Goal: Use online tool/utility: Use online tool/utility

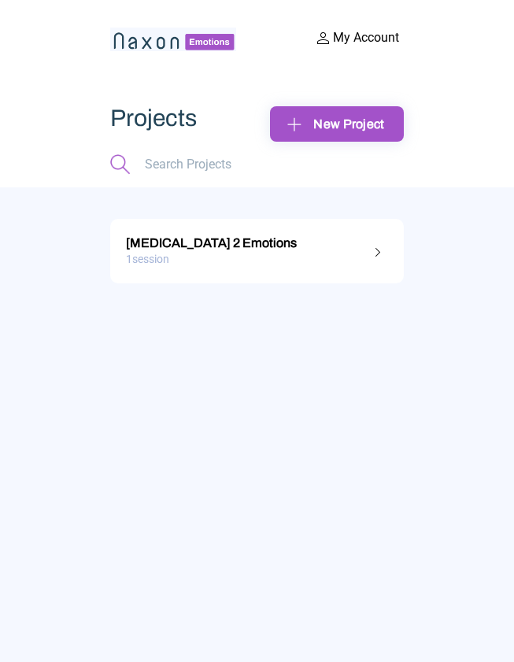
click at [302, 249] on div "1 session" at bounding box center [257, 259] width 262 height 24
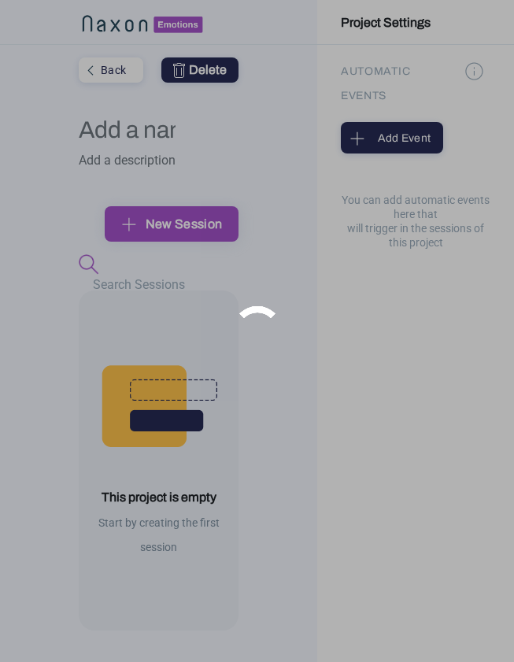
type input "[MEDICAL_DATA] 2 Emotions"
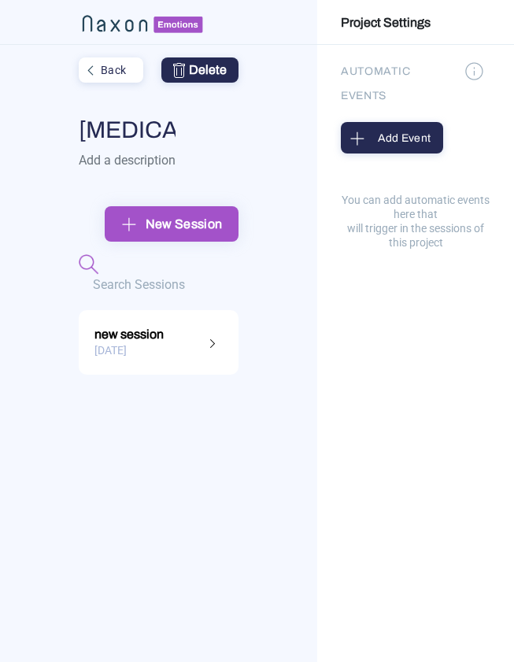
click at [164, 332] on div "new session" at bounding box center [158, 332] width 128 height 20
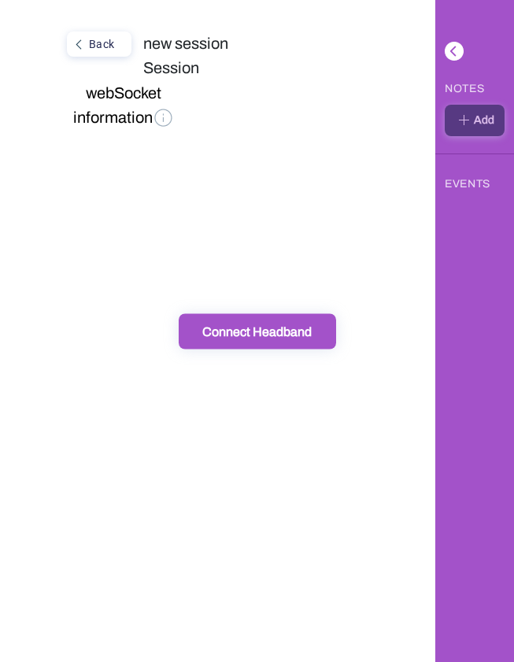
click at [236, 329] on div "Connect Headband" at bounding box center [257, 331] width 148 height 17
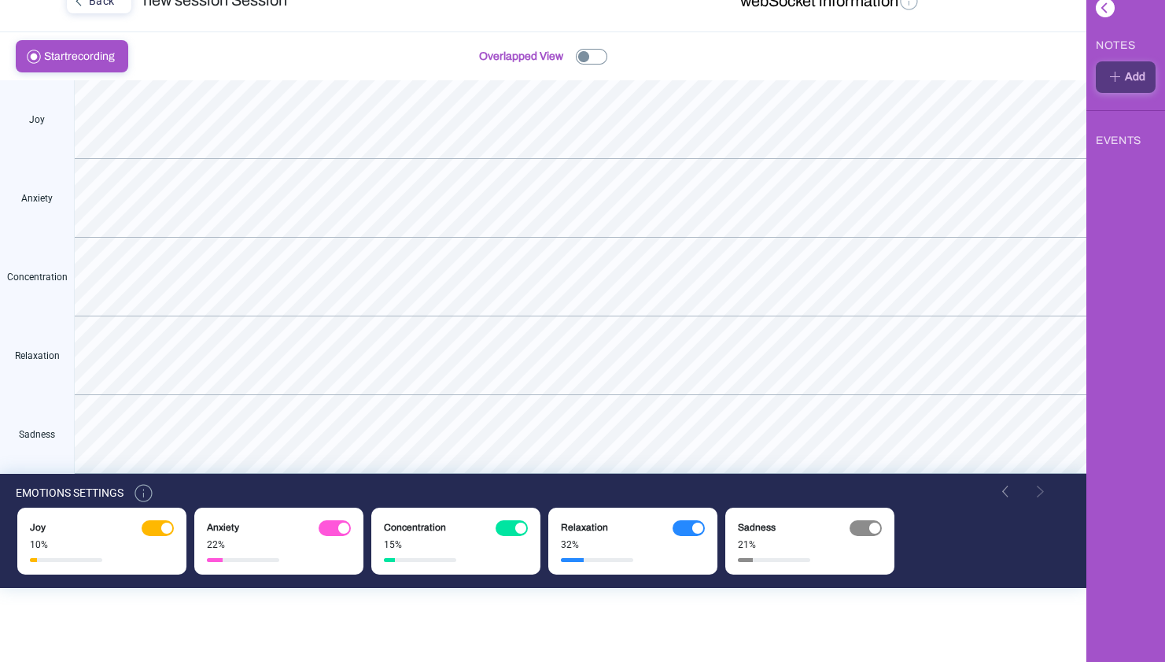
scroll to position [33, 0]
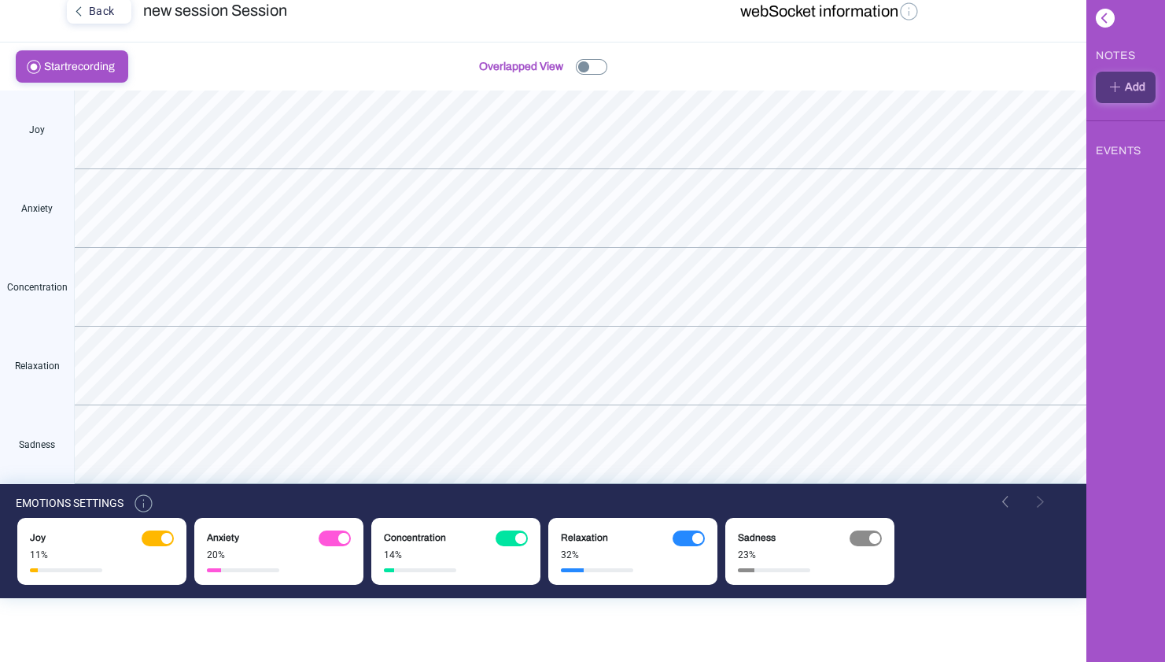
click at [513, 10] on button "webSocket information" at bounding box center [831, 12] width 190 height 28
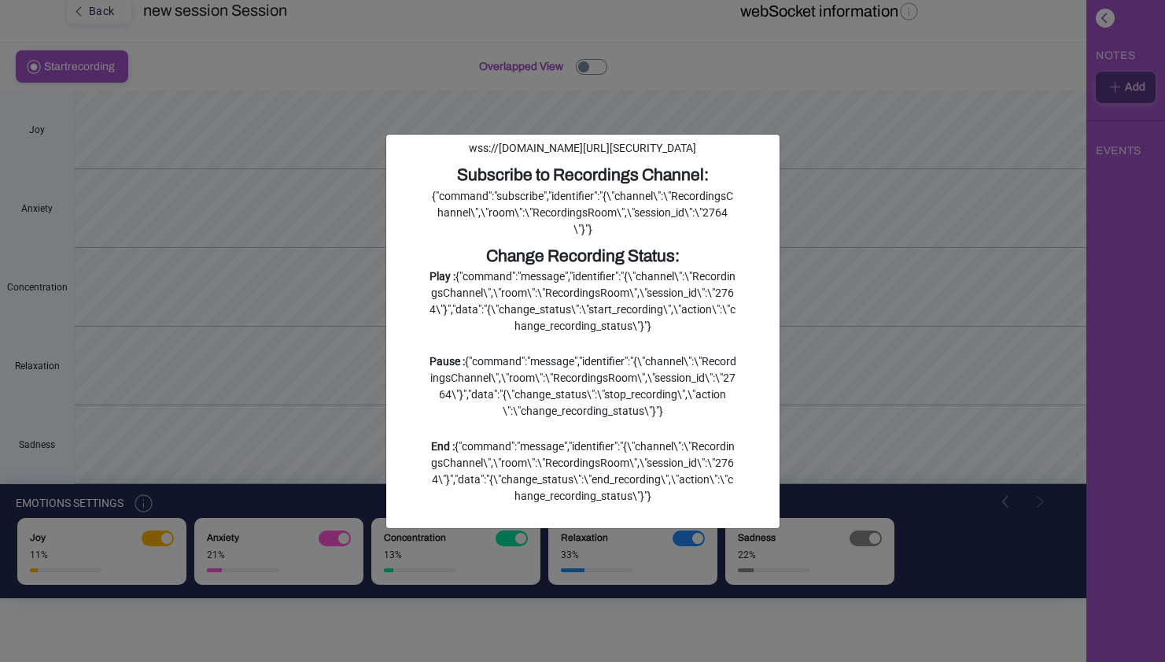
scroll to position [0, 0]
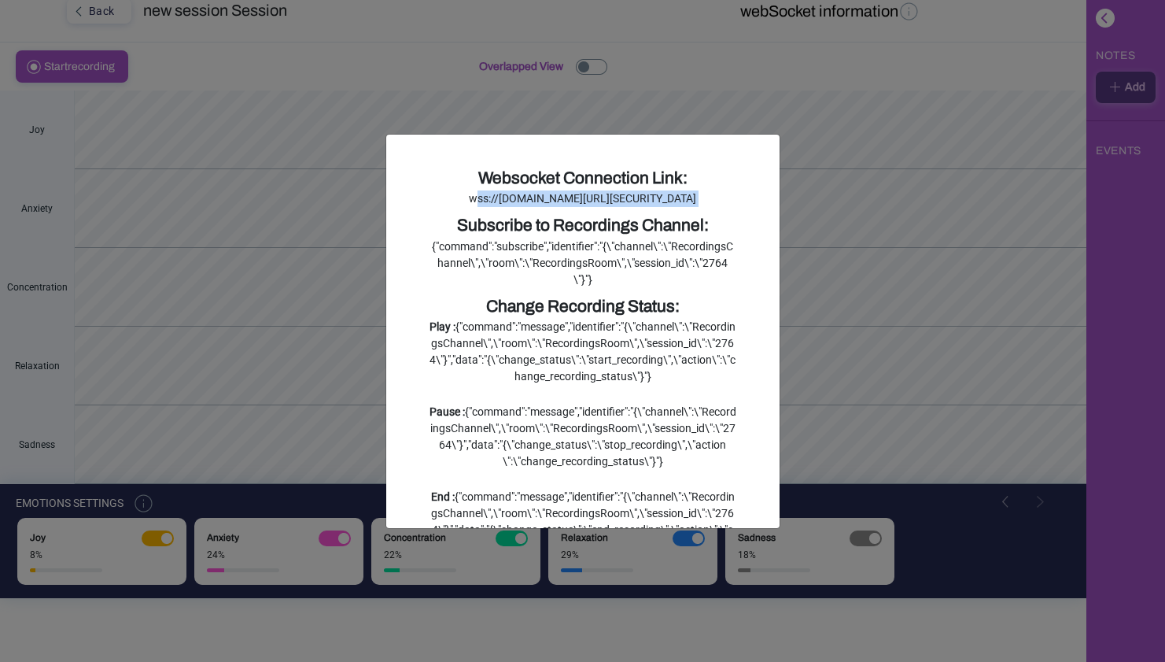
drag, startPoint x: 603, startPoint y: 256, endPoint x: 426, endPoint y: 201, distance: 185.4
click at [426, 201] on div "Websocket Connection Link: wss://[DOMAIN_NAME][URL][SECURITY_DATA] Subscribe to…" at bounding box center [583, 393] width 330 height 455
copy div "wss://[DOMAIN_NAME][URL][SECURITY_DATA]"
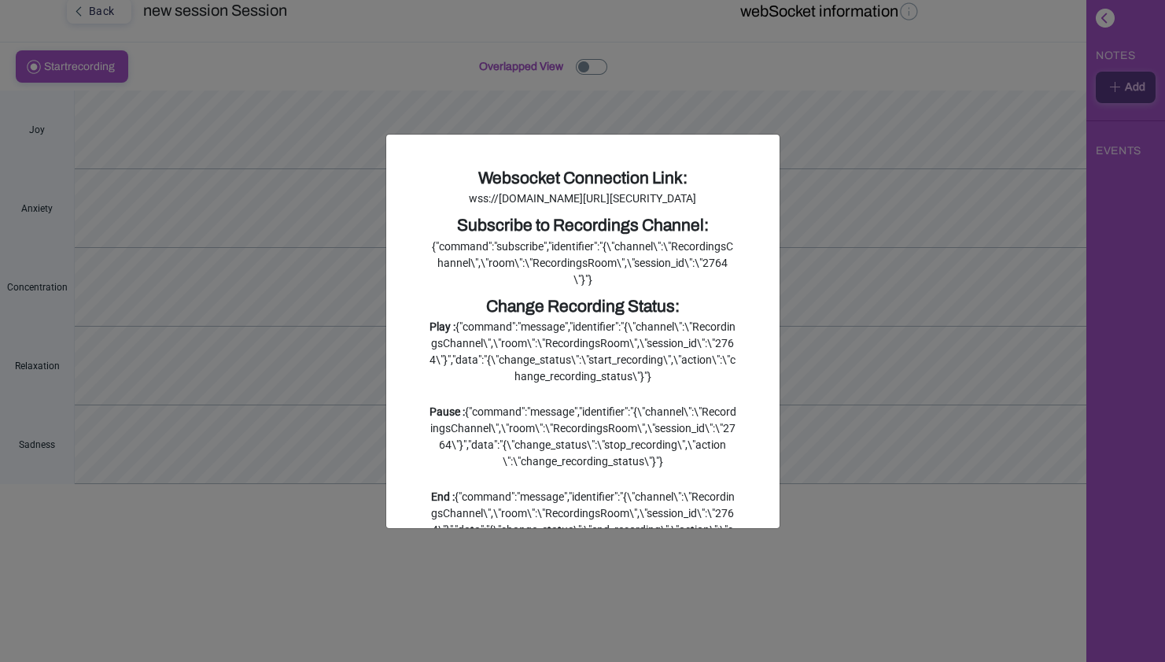
click at [513, 186] on ngb-modal-window "Websocket Connection Link: wss://[DOMAIN_NAME][URL][SECURITY_DATA] Subscribe to…" at bounding box center [582, 331] width 1165 height 662
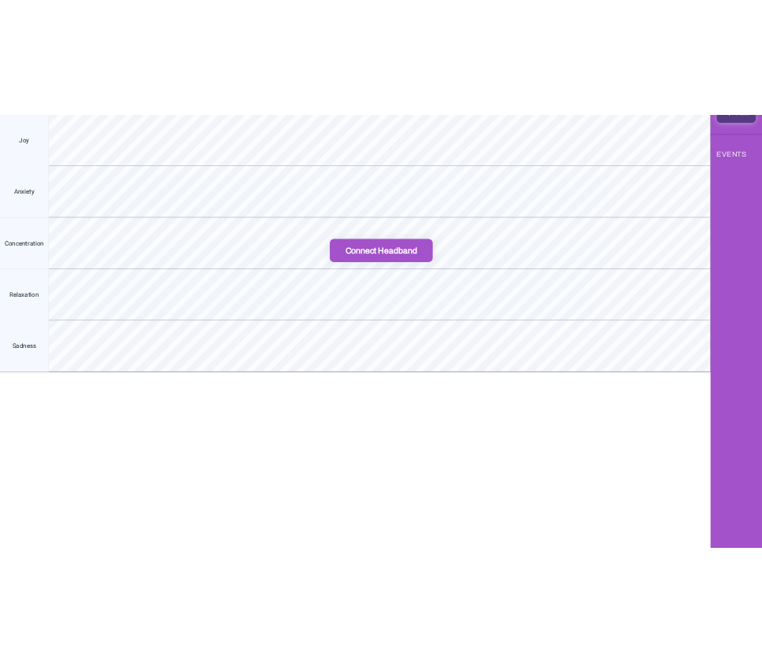
scroll to position [154, 0]
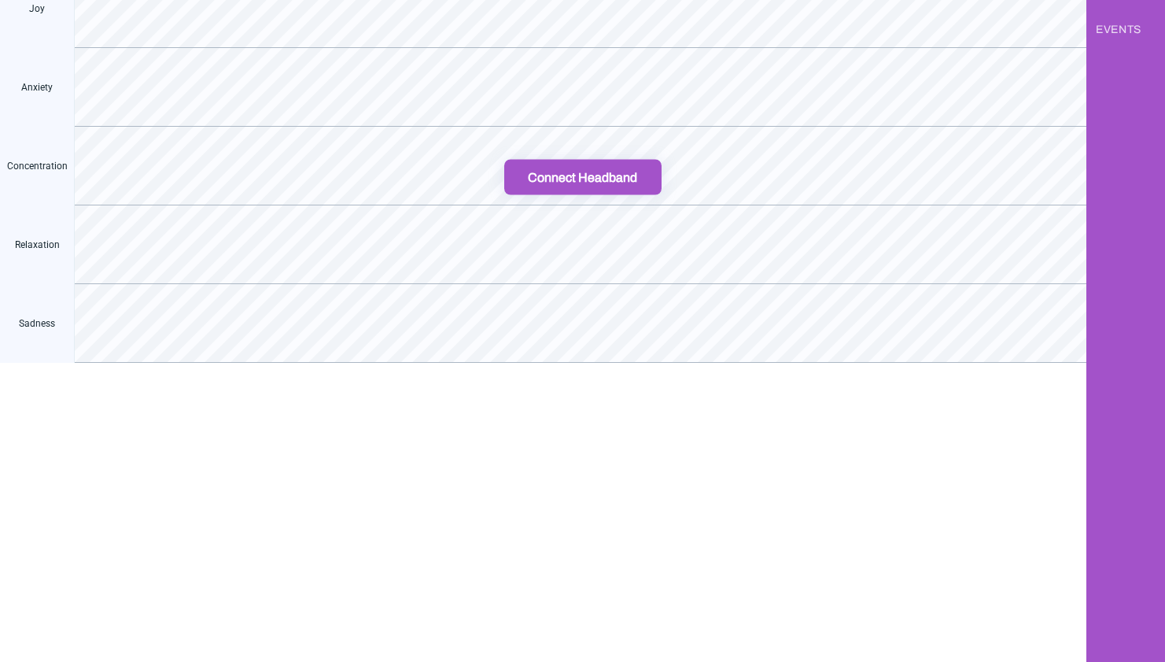
click at [513, 172] on div "Connect Headband" at bounding box center [583, 176] width 148 height 17
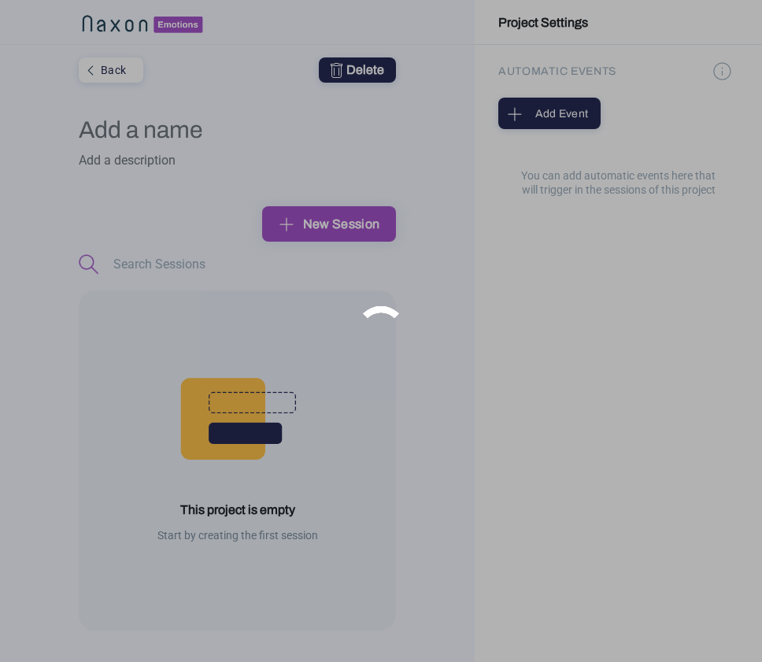
type input "[MEDICAL_DATA] 2 Emotions"
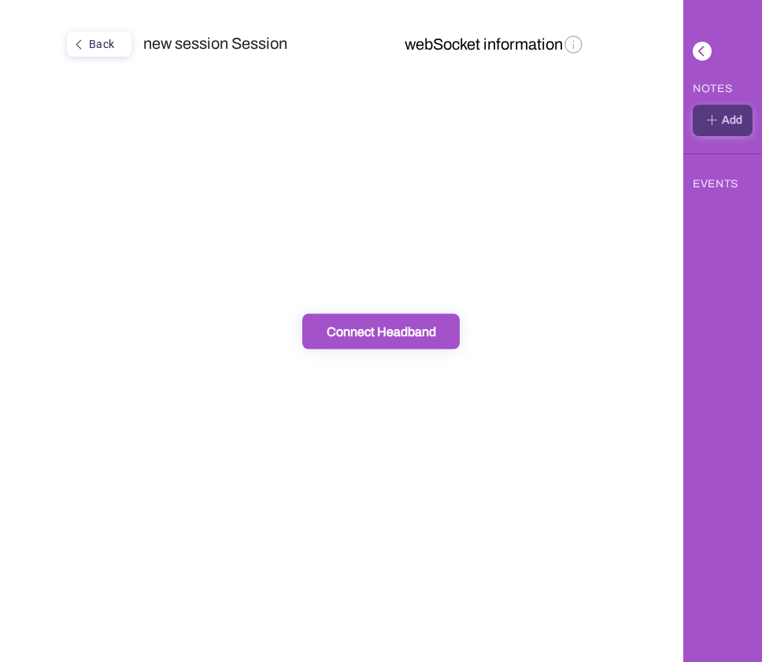
click at [410, 323] on div "Connect Headband" at bounding box center [381, 331] width 148 height 17
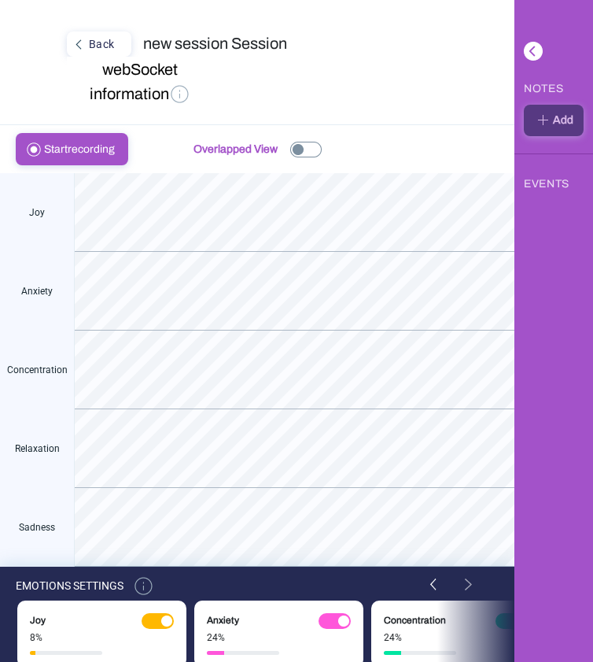
click at [182, 85] on img at bounding box center [180, 94] width 22 height 22
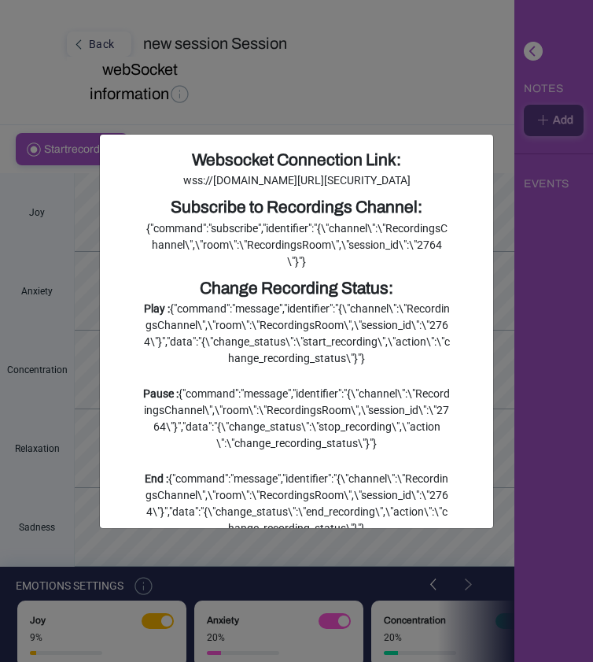
scroll to position [17, 0]
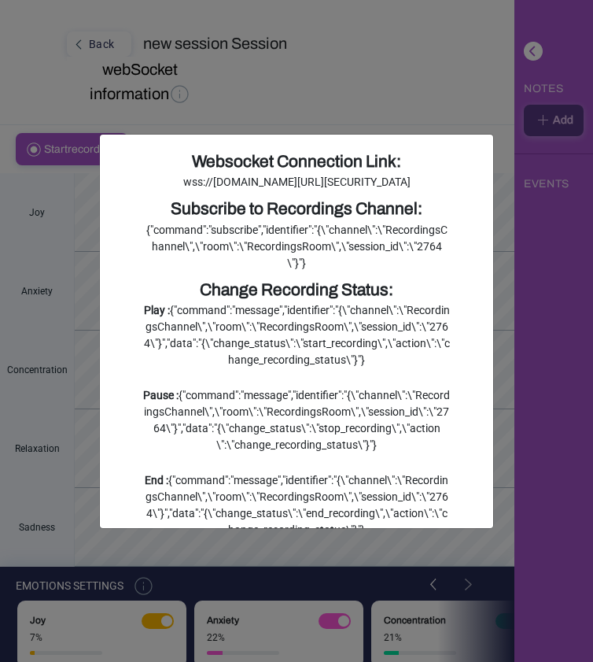
drag, startPoint x: 168, startPoint y: 254, endPoint x: 372, endPoint y: 308, distance: 210.7
click at [372, 271] on div "Subscribe to Recordings Channel: {"command":"subscribe","identifier":"{\"channe…" at bounding box center [296, 234] width 307 height 75
copy div "Subscribe to Recordings Channel: {"command":"subscribe","identifier":"{\"channe…"
click at [475, 98] on ngb-modal-window "Websocket Connection Link: wss://[DOMAIN_NAME][URL][SECURITY_DATA] Subscribe to…" at bounding box center [296, 331] width 593 height 662
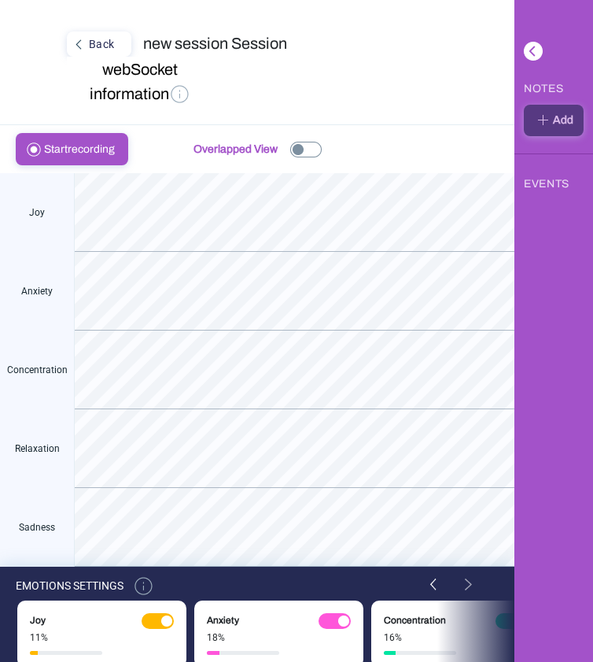
click at [177, 92] on img at bounding box center [180, 94] width 22 height 22
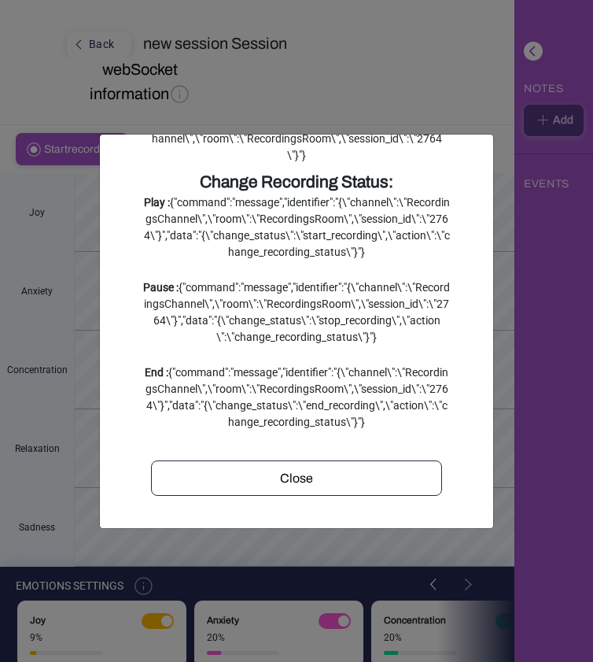
scroll to position [0, 0]
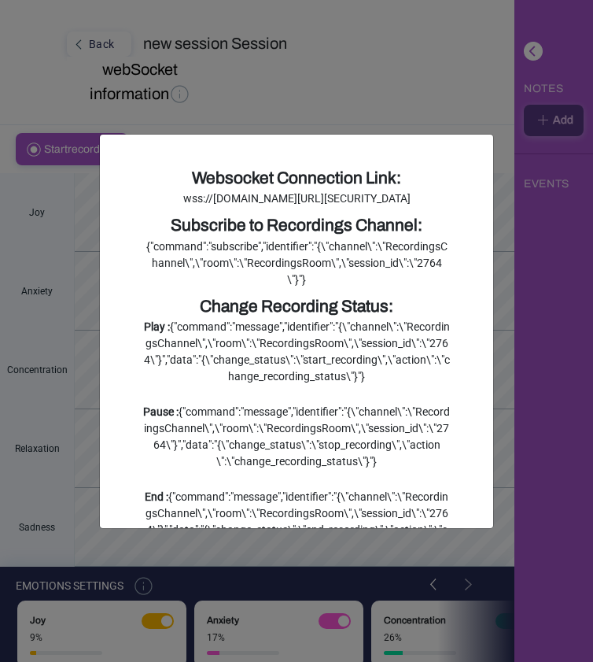
click at [329, 100] on ngb-modal-window "Websocket Connection Link: wss://[DOMAIN_NAME][URL][SECURITY_DATA] Subscribe to…" at bounding box center [296, 331] width 593 height 662
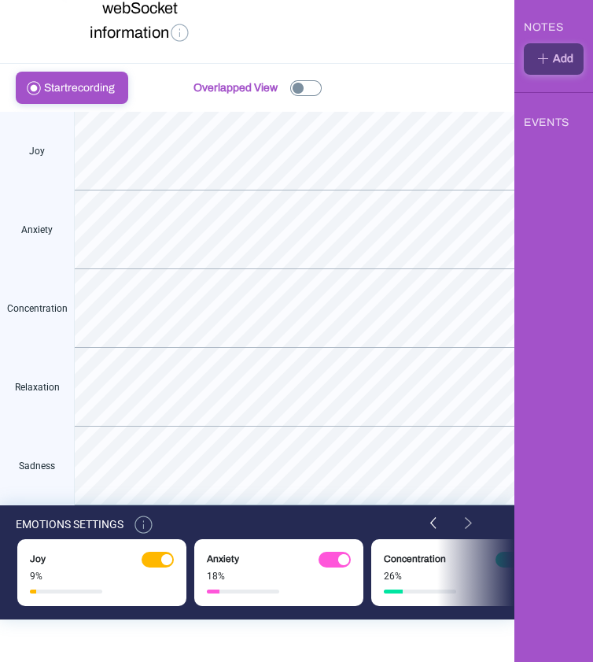
scroll to position [154, 0]
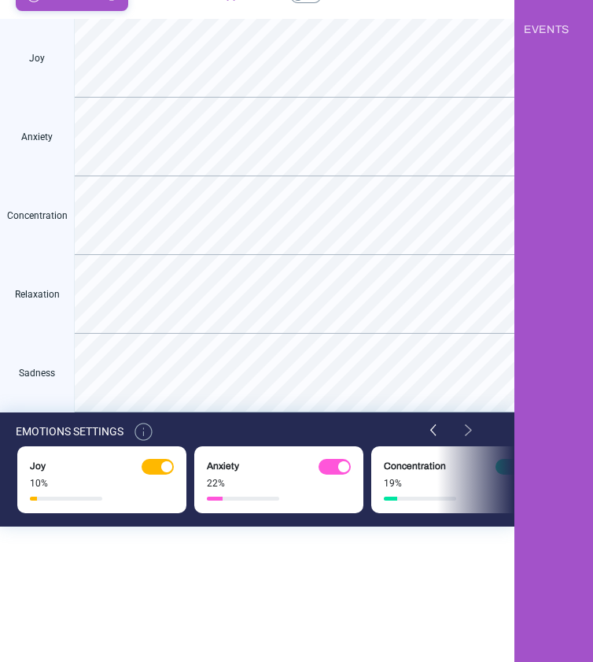
click at [148, 433] on img at bounding box center [144, 431] width 22 height 22
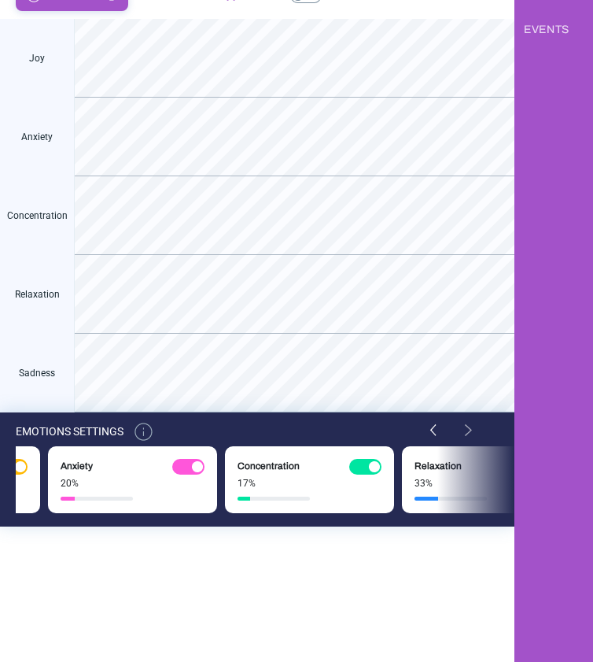
scroll to position [0, 389]
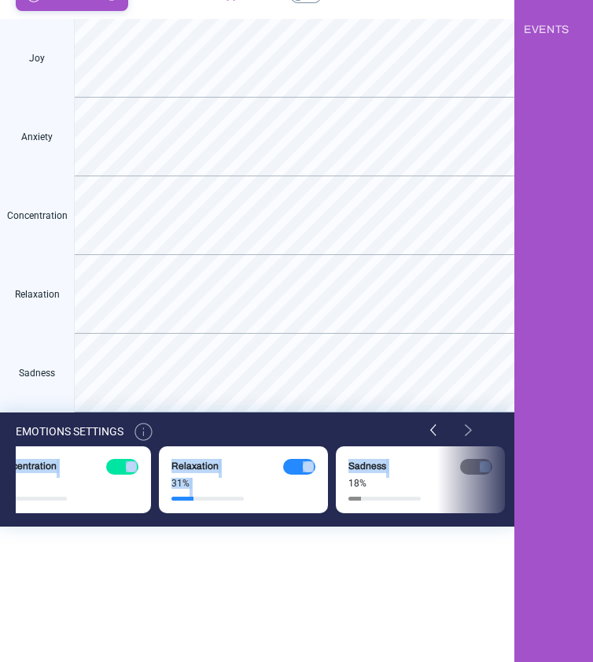
drag, startPoint x: 31, startPoint y: 455, endPoint x: 456, endPoint y: 494, distance: 427.3
click at [456, 494] on div "Joy 13% Anxiety 21% Concentration 16% Relaxation 31% Sadness 18%" at bounding box center [265, 485] width 499 height 82
copy div "Joy 11% Anxiety 20% Concentration 17% Relaxation 33% Sadness"
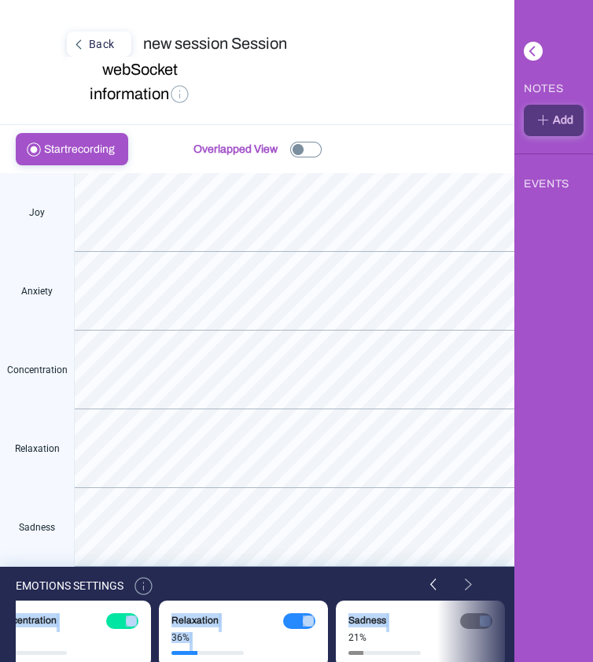
click at [183, 94] on img at bounding box center [180, 94] width 22 height 22
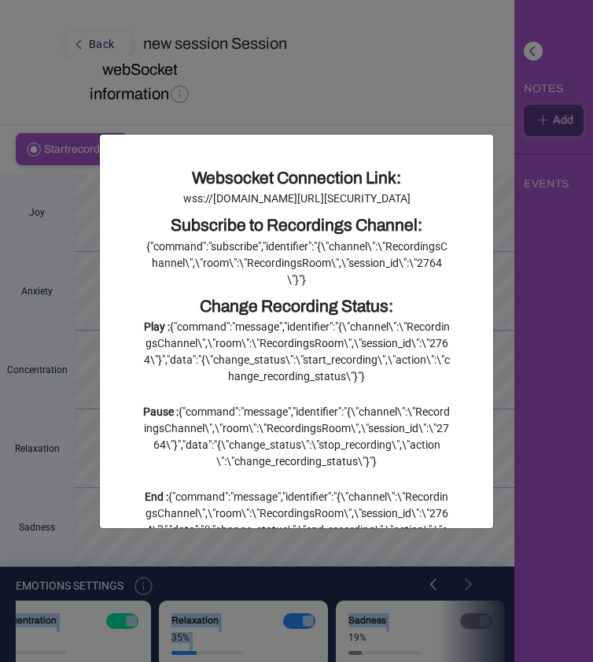
drag, startPoint x: 316, startPoint y: 247, endPoint x: 146, endPoint y: 199, distance: 177.3
click at [146, 199] on div "wss://[DOMAIN_NAME][URL][SECURITY_DATA]" at bounding box center [296, 198] width 307 height 17
copy div "wss://[DOMAIN_NAME][URL][SECURITY_DATA]"
click at [374, 207] on div "wss://[DOMAIN_NAME][URL][SECURITY_DATA]" at bounding box center [296, 198] width 307 height 17
drag, startPoint x: 308, startPoint y: 248, endPoint x: 126, endPoint y: 198, distance: 188.4
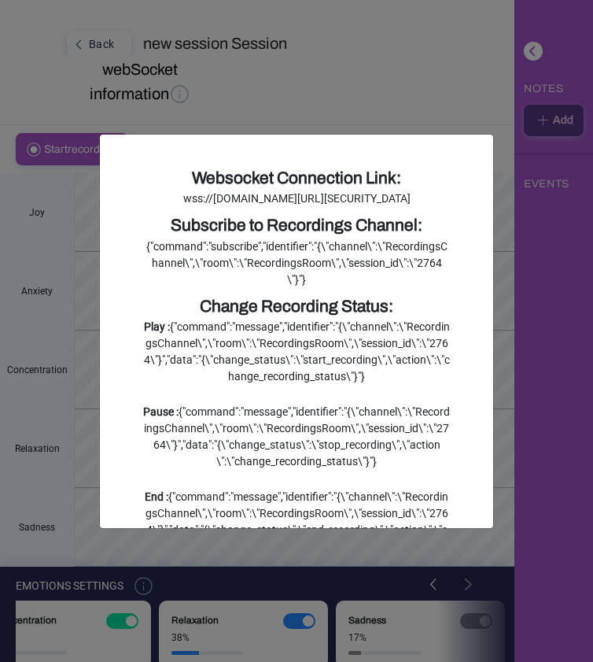
click at [126, 198] on div "Websocket Connection Link: wss://[DOMAIN_NAME][URL][SECURITY_DATA] Subscribe to…" at bounding box center [296, 331] width 393 height 393
copy div "wss://[DOMAIN_NAME][URL][SECURITY_DATA]"
click at [292, 238] on div "Subscribe to Recordings Channel:" at bounding box center [296, 225] width 307 height 25
drag, startPoint x: 350, startPoint y: 326, endPoint x: 142, endPoint y: 297, distance: 210.6
click at [142, 297] on div "Websocket Connection Link: wss://[DOMAIN_NAME][URL][SECURITY_DATA] Subscribe to…" at bounding box center [296, 393] width 330 height 455
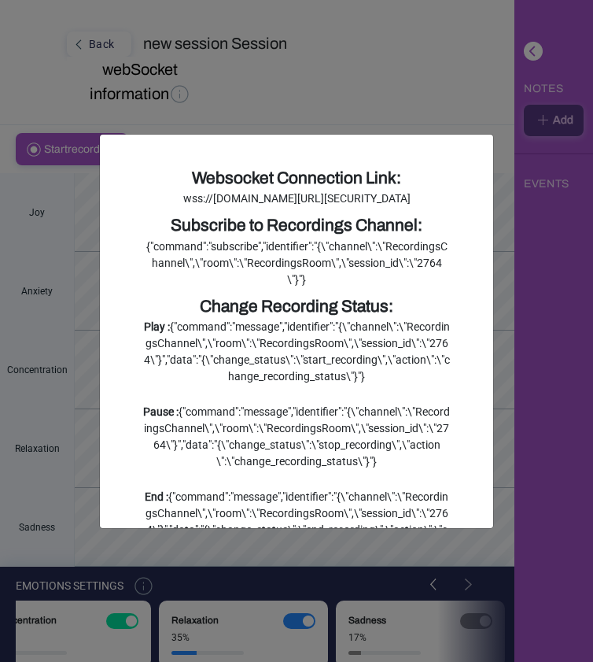
copy div "{"command":"subscribe","identifier":"{\"channel\":\"RecordingsChannel\",\"room\…"
click at [251, 207] on div "wss://[DOMAIN_NAME][URL][SECURITY_DATA]" at bounding box center [296, 198] width 307 height 17
drag, startPoint x: 323, startPoint y: 241, endPoint x: 138, endPoint y: 201, distance: 188.4
click at [138, 201] on div "Websocket Connection Link: wss://[DOMAIN_NAME][URL][SECURITY_DATA] Subscribe to…" at bounding box center [296, 393] width 330 height 455
copy div "wss://[DOMAIN_NAME][URL][SECURITY_DATA]"
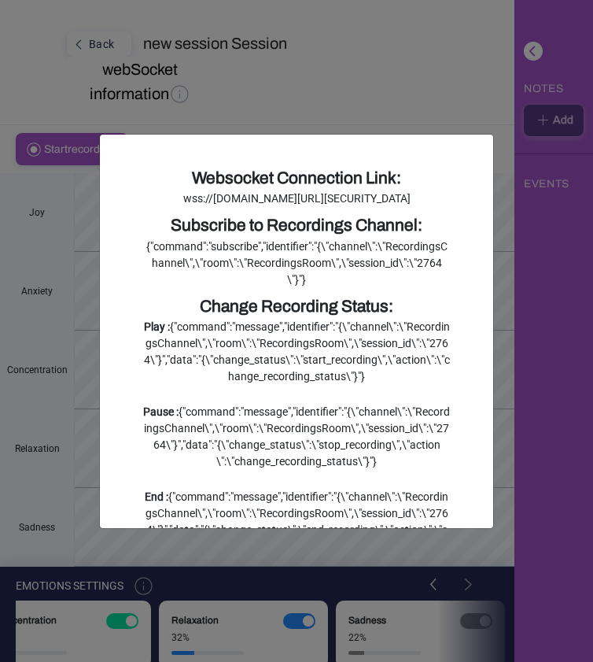
click at [351, 207] on div "wss://[DOMAIN_NAME][URL][SECURITY_DATA]" at bounding box center [296, 198] width 307 height 17
drag, startPoint x: 320, startPoint y: 242, endPoint x: 138, endPoint y: 197, distance: 187.2
click at [138, 197] on div "Websocket Connection Link: wss://[DOMAIN_NAME][URL][SECURITY_DATA] Subscribe to…" at bounding box center [296, 393] width 330 height 455
copy div "wss://[DOMAIN_NAME][URL][SECURITY_DATA]"
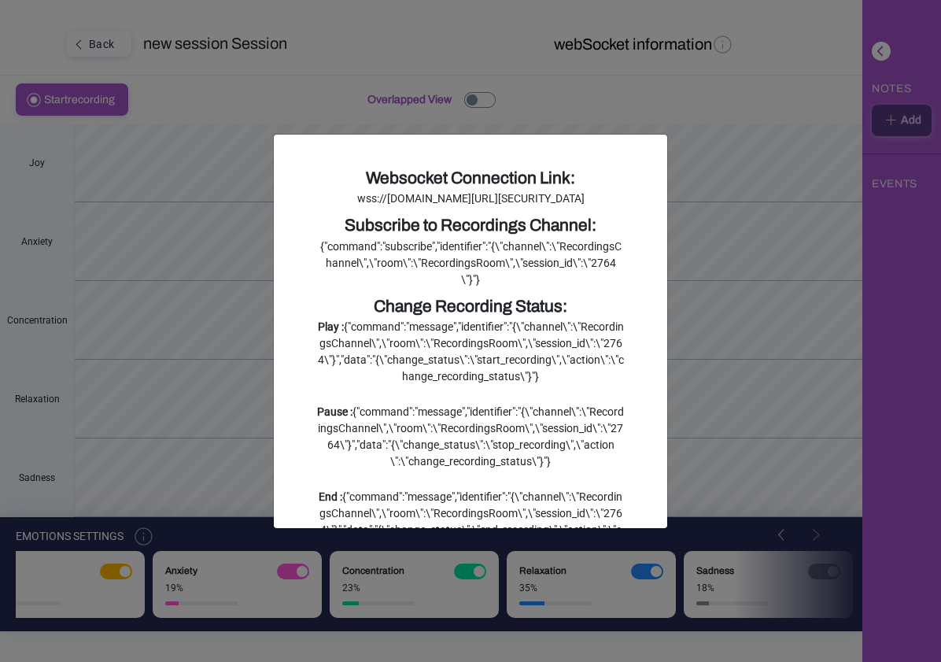
scroll to position [0, 42]
drag, startPoint x: 515, startPoint y: 332, endPoint x: 311, endPoint y: 293, distance: 208.3
click at [311, 293] on div "Websocket Connection Link: wss://[DOMAIN_NAME][URL][SECURITY_DATA] Subscribe to…" at bounding box center [470, 393] width 330 height 455
copy div "{"command":"subscribe","identifier":"{\"channel\":\"RecordingsChannel\",\"room\…"
click at [513, 288] on div "{"command":"subscribe","identifier":"{\"channel\":\"RecordingsChannel\",\"room\…" at bounding box center [470, 263] width 307 height 50
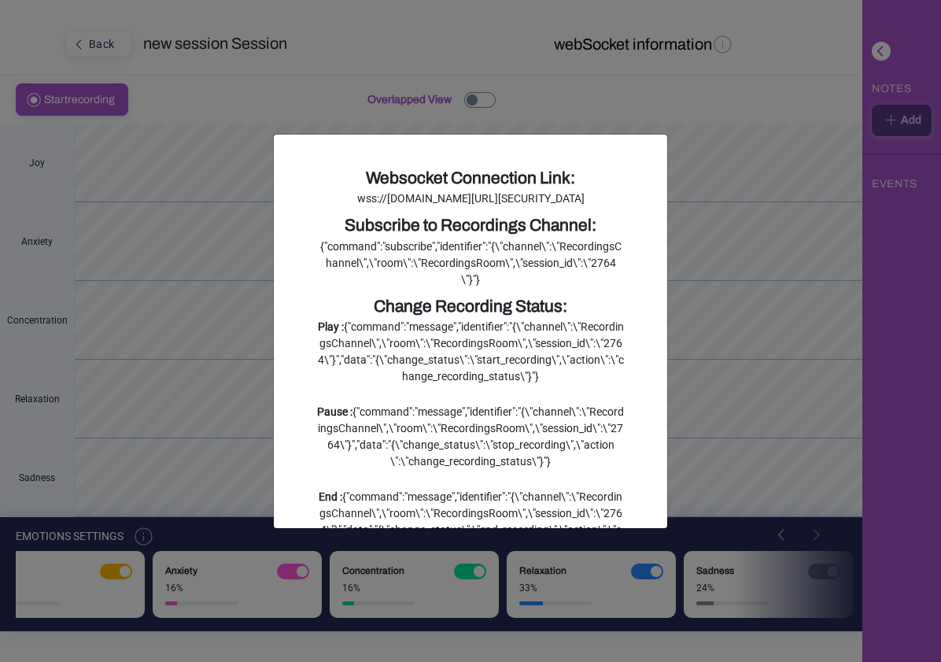
scroll to position [0, 0]
click at [513, 333] on ngb-modal-window "Websocket Connection Link: wss://[DOMAIN_NAME][URL][SECURITY_DATA] Subscribe to…" at bounding box center [470, 331] width 941 height 662
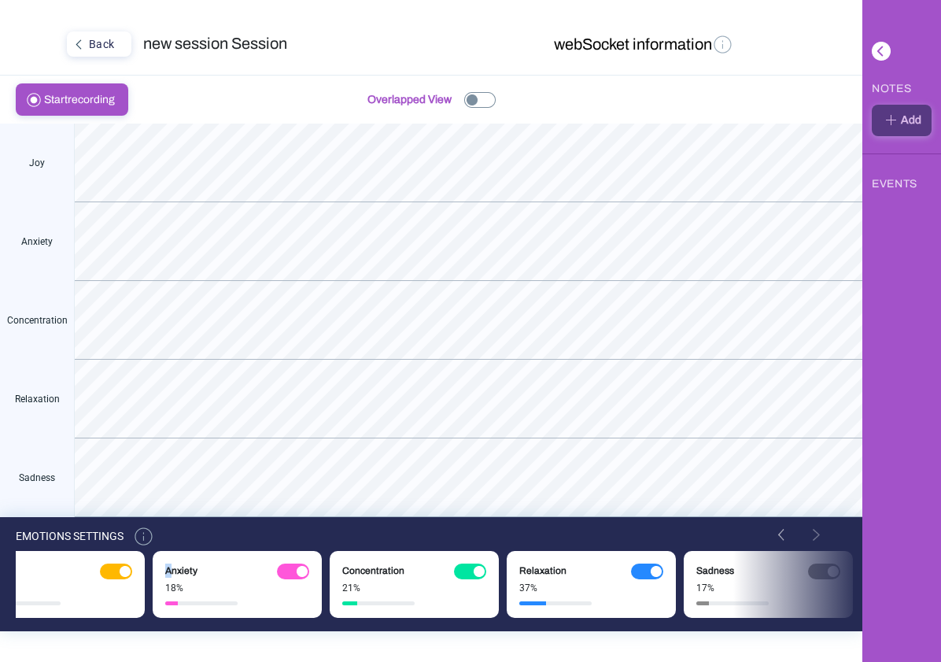
drag, startPoint x: 201, startPoint y: 570, endPoint x: 166, endPoint y: 570, distance: 35.4
click at [166, 570] on div "Anxiety 18%" at bounding box center [237, 584] width 169 height 67
copy div
click at [513, 47] on button "webSocket information" at bounding box center [644, 45] width 190 height 28
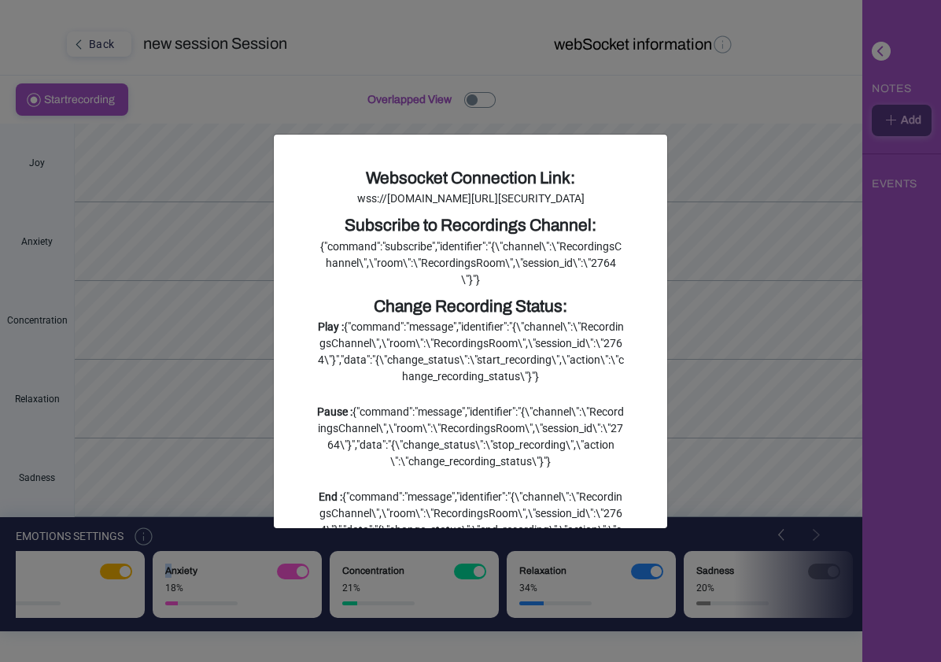
drag, startPoint x: 521, startPoint y: 331, endPoint x: 304, endPoint y: 292, distance: 219.9
click at [305, 292] on div "Websocket Connection Link: wss://[DOMAIN_NAME][URL][SECURITY_DATA] Subscribe to…" at bounding box center [470, 393] width 330 height 455
click at [271, 111] on ngb-modal-window "Websocket Connection Link: wss://[DOMAIN_NAME][URL][SECURITY_DATA] Subscribe to…" at bounding box center [470, 331] width 941 height 662
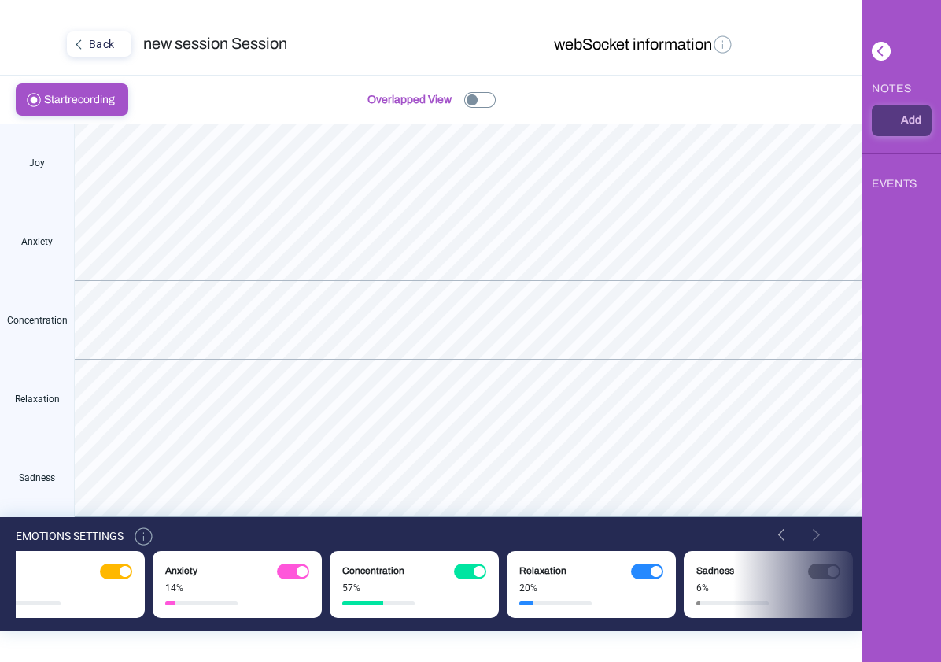
click at [112, 101] on span "Start recording" at bounding box center [84, 99] width 80 height 31
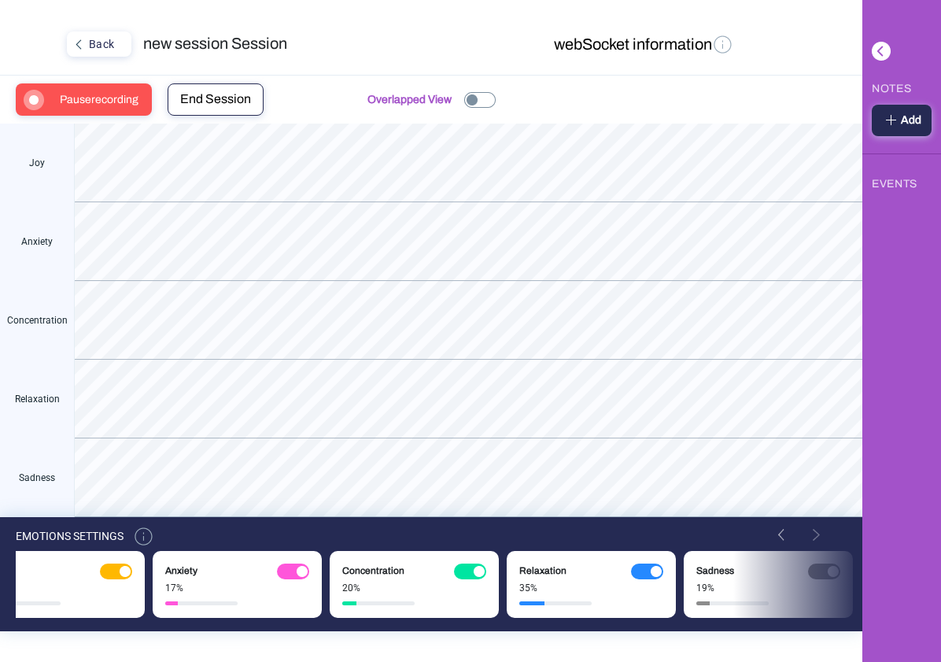
click at [513, 42] on button "webSocket information" at bounding box center [644, 45] width 190 height 28
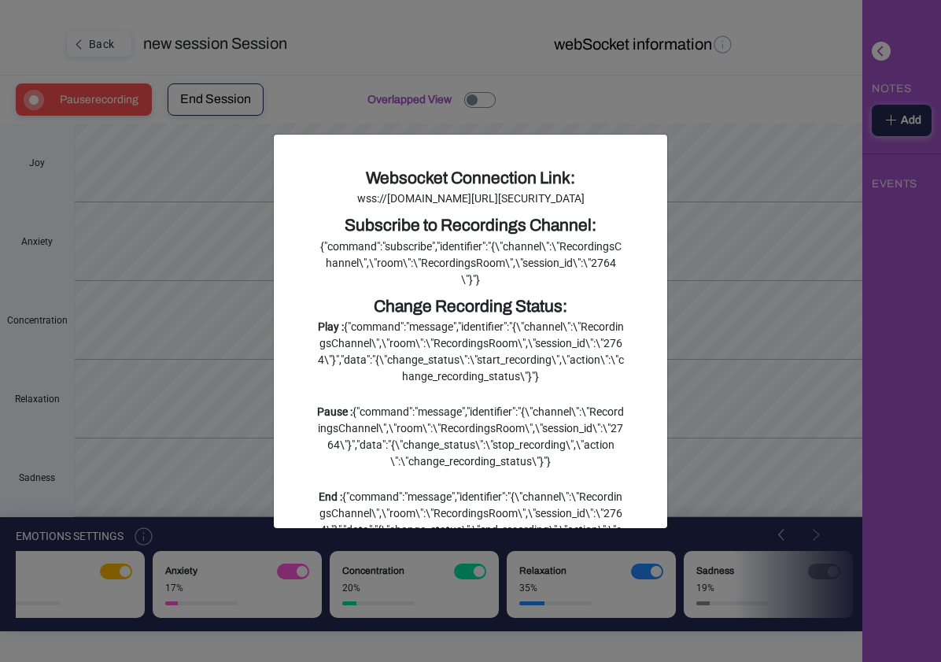
scroll to position [173, 0]
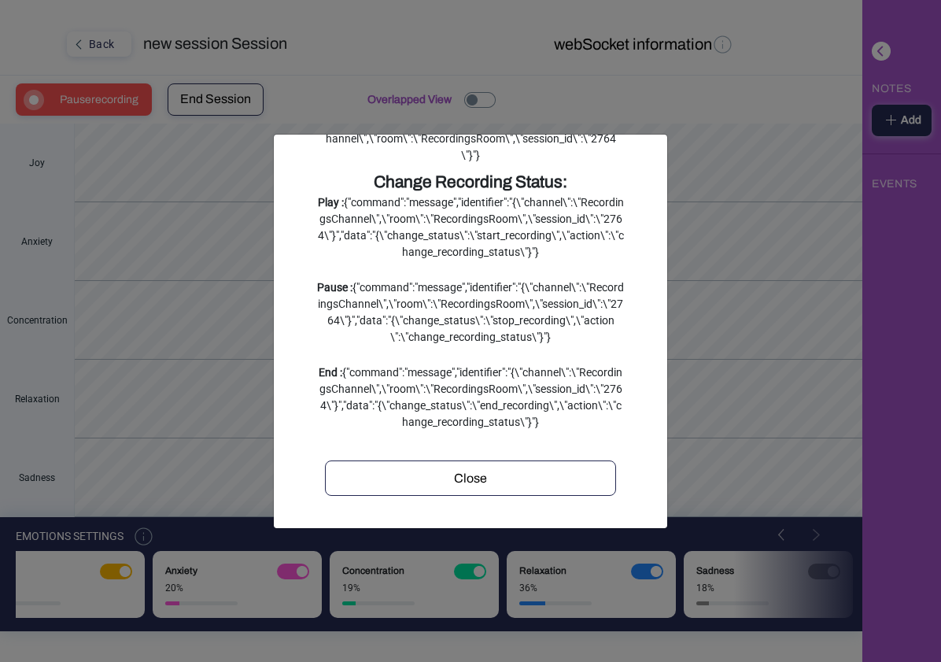
drag, startPoint x: 501, startPoint y: 253, endPoint x: 286, endPoint y: 197, distance: 222.5
click at [286, 197] on div "Websocket Connection Link: wss://[DOMAIN_NAME][URL][SECURITY_DATA] Subscribe to…" at bounding box center [470, 331] width 393 height 393
click at [513, 57] on ngb-modal-window "Websocket Connection Link: wss://[DOMAIN_NAME][URL][SECURITY_DATA] Subscribe to…" at bounding box center [470, 331] width 941 height 662
